Goal: Task Accomplishment & Management: Manage account settings

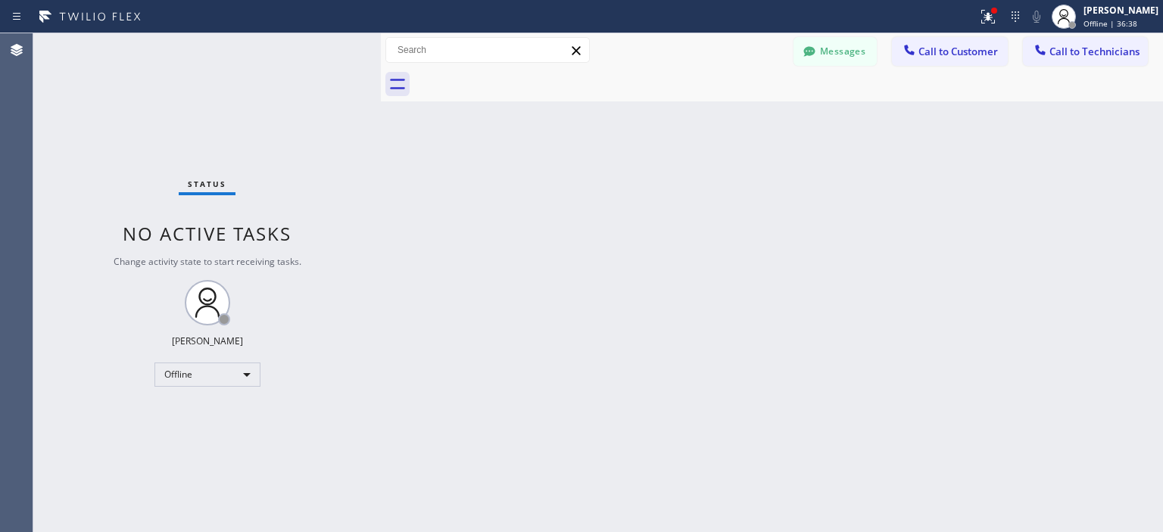
click at [209, 375] on div "Offline" at bounding box center [208, 375] width 106 height 24
click at [215, 418] on li "Available" at bounding box center [206, 414] width 103 height 18
click at [1136, 284] on div "Back to Dashboard Change Sender ID Customers Technicians LF [PERSON_NAME] [DATE…" at bounding box center [772, 282] width 782 height 499
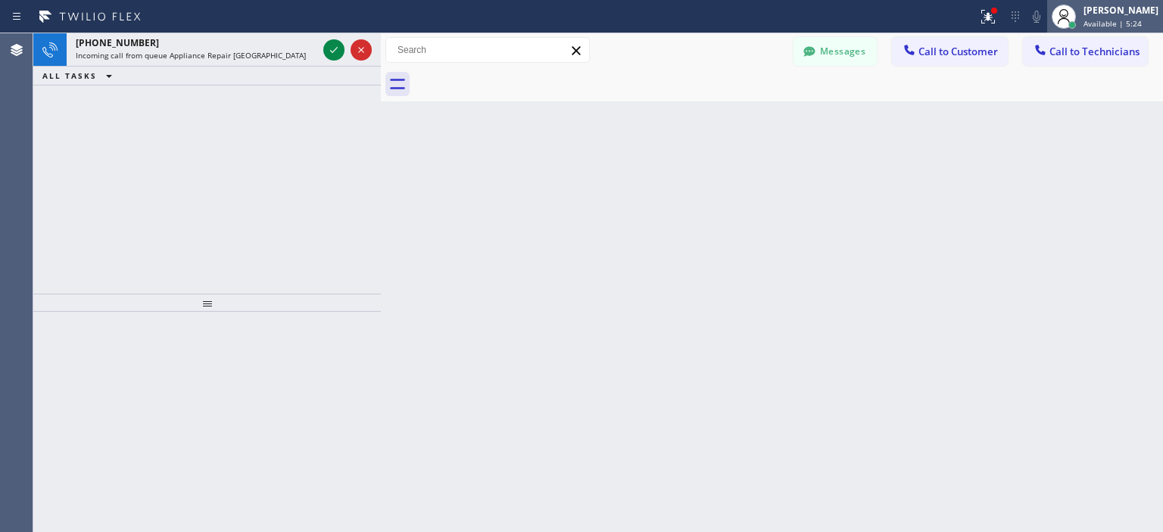
click at [1120, 15] on div "[PERSON_NAME]" at bounding box center [1121, 10] width 75 height 13
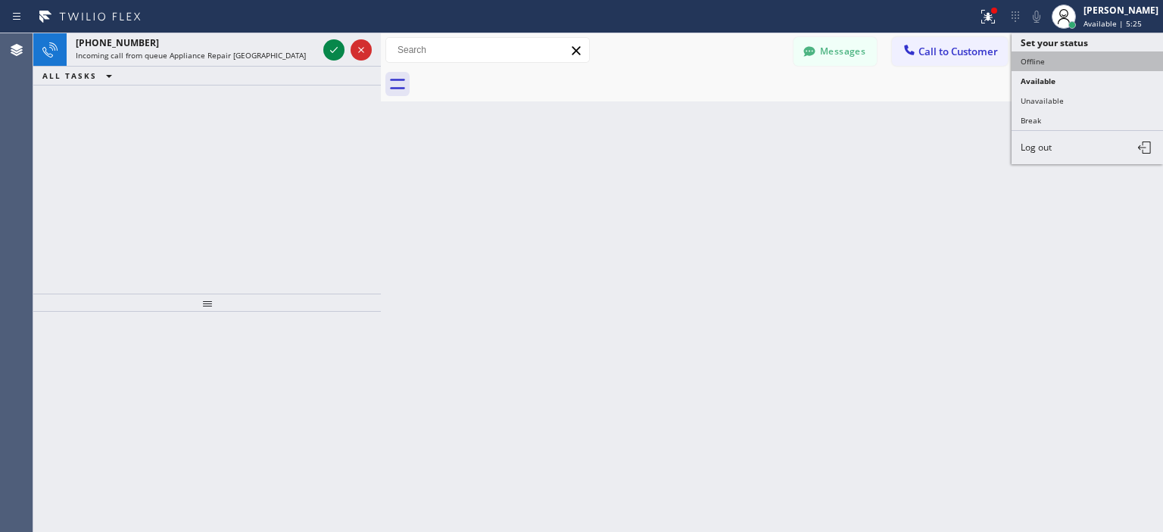
click at [1066, 60] on button "Offline" at bounding box center [1087, 62] width 151 height 20
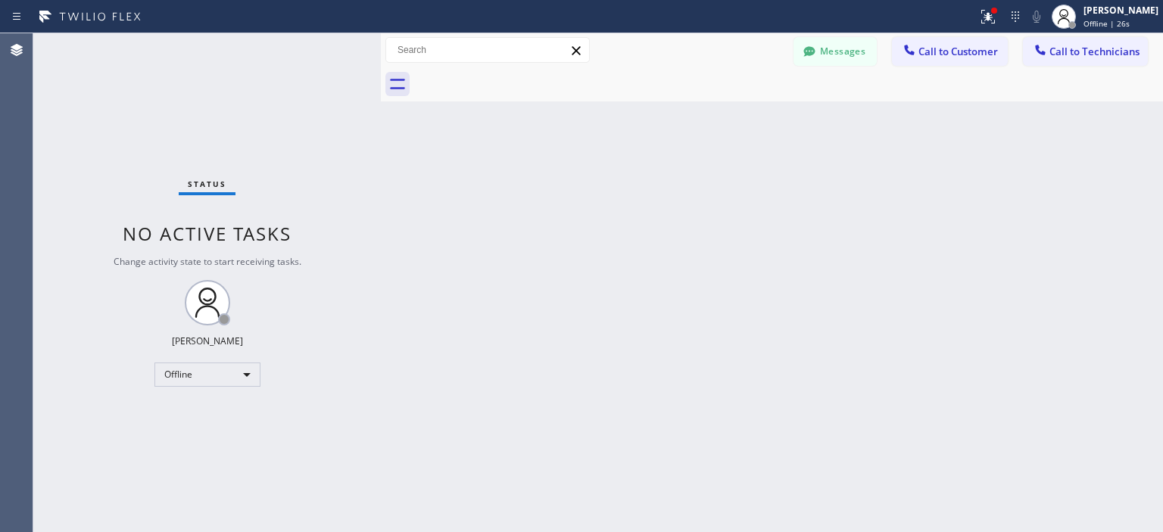
click at [53, 117] on div "Status No active tasks Change activity state to start receiving tasks. [PERSON_…" at bounding box center [207, 282] width 348 height 499
click at [214, 371] on div "Offline" at bounding box center [208, 375] width 106 height 24
click at [214, 411] on li "Available" at bounding box center [206, 414] width 103 height 18
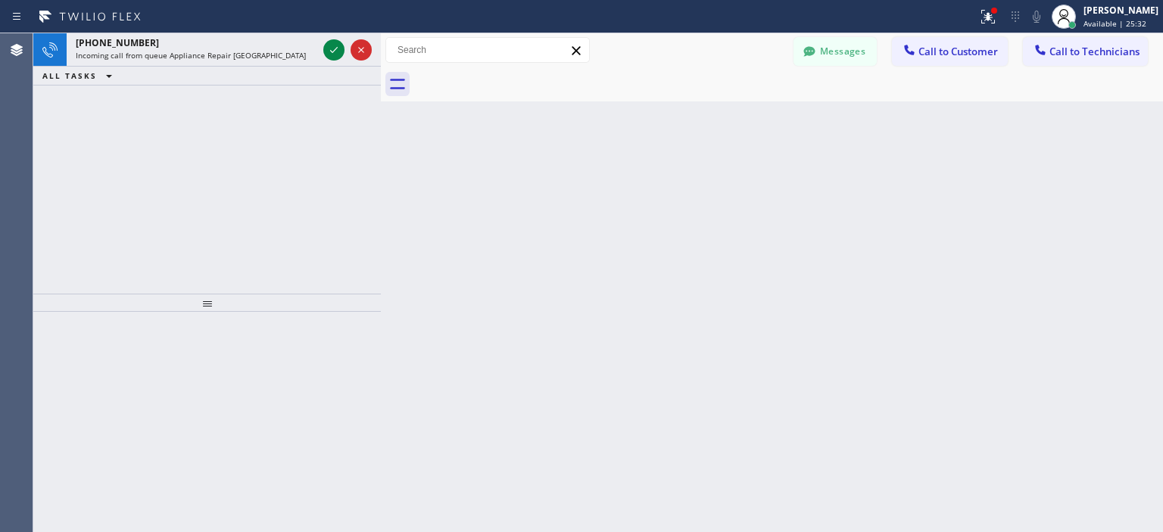
click at [74, 158] on div "[PHONE_NUMBER] Incoming call from queue Appliance Repair High End ALL TASKS ALL…" at bounding box center [207, 163] width 348 height 261
click at [1098, 17] on div "[PERSON_NAME] Available | 25:33" at bounding box center [1122, 16] width 83 height 27
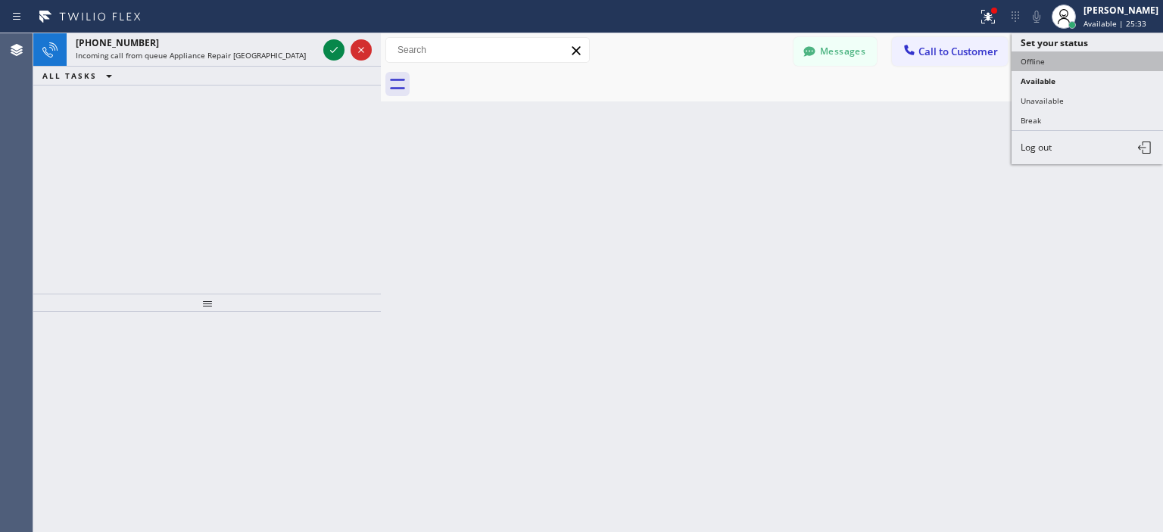
click at [1057, 55] on button "Offline" at bounding box center [1087, 62] width 151 height 20
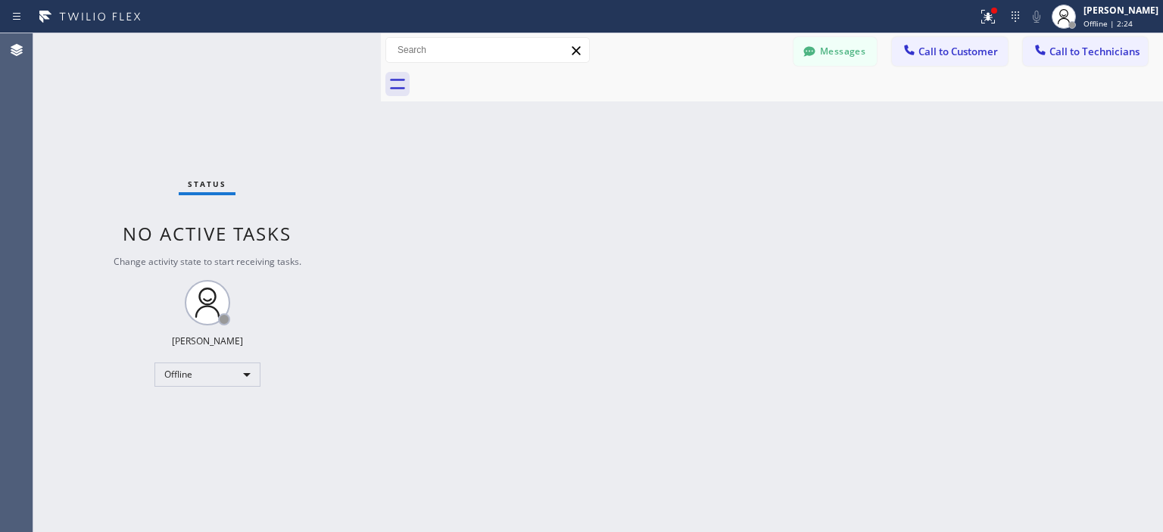
click at [53, 208] on div "Status No active tasks Change activity state to start receiving tasks. [PERSON_…" at bounding box center [207, 282] width 348 height 499
